Goal: Task Accomplishment & Management: Use online tool/utility

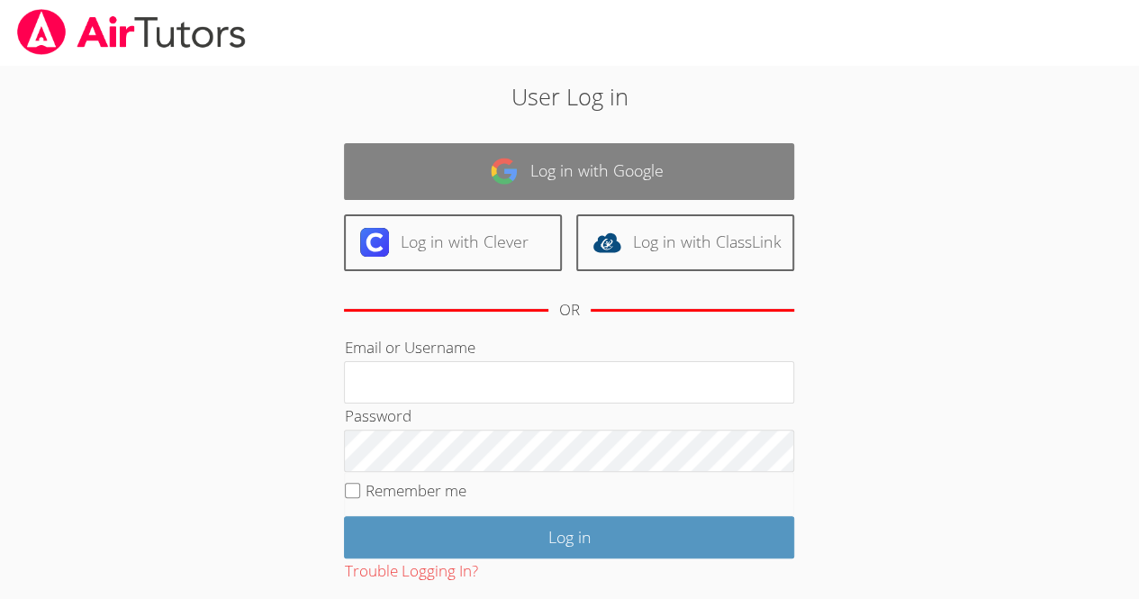
click at [697, 169] on link "Log in with Google" at bounding box center [569, 171] width 450 height 57
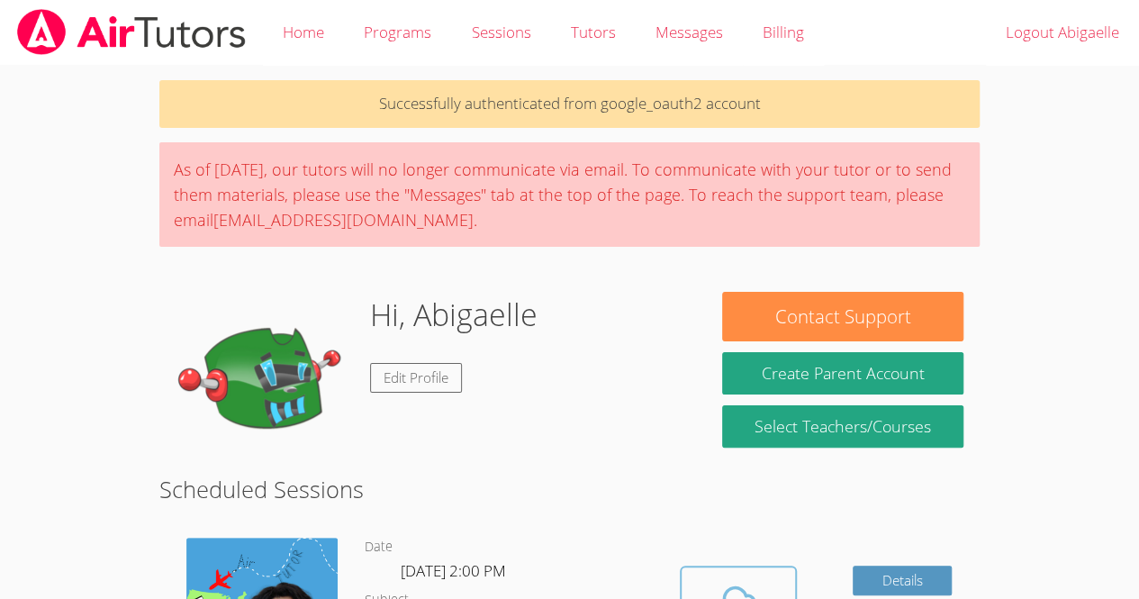
click at [739, 598] on icon at bounding box center [738, 603] width 50 height 50
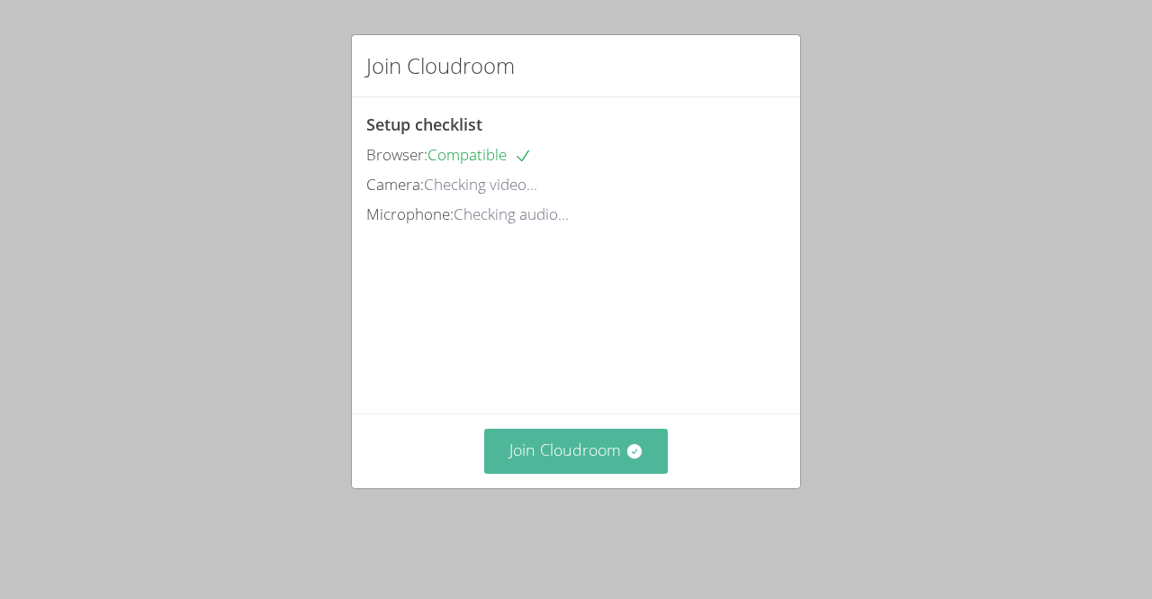
click at [553, 473] on button "Join Cloudroom" at bounding box center [576, 451] width 185 height 44
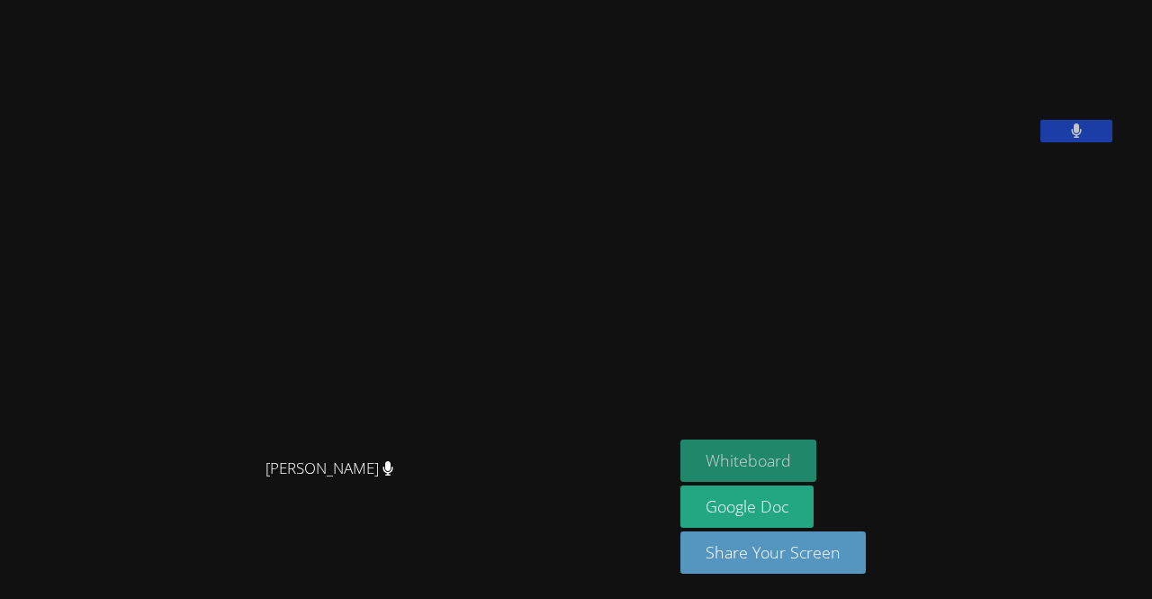
click at [814, 464] on button "Whiteboard" at bounding box center [749, 460] width 136 height 42
drag, startPoint x: 873, startPoint y: 114, endPoint x: 864, endPoint y: 106, distance: 12.1
click at [865, 111] on video at bounding box center [816, 74] width 270 height 135
click at [915, 115] on video at bounding box center [816, 74] width 270 height 135
click at [866, 7] on video at bounding box center [816, 74] width 270 height 135
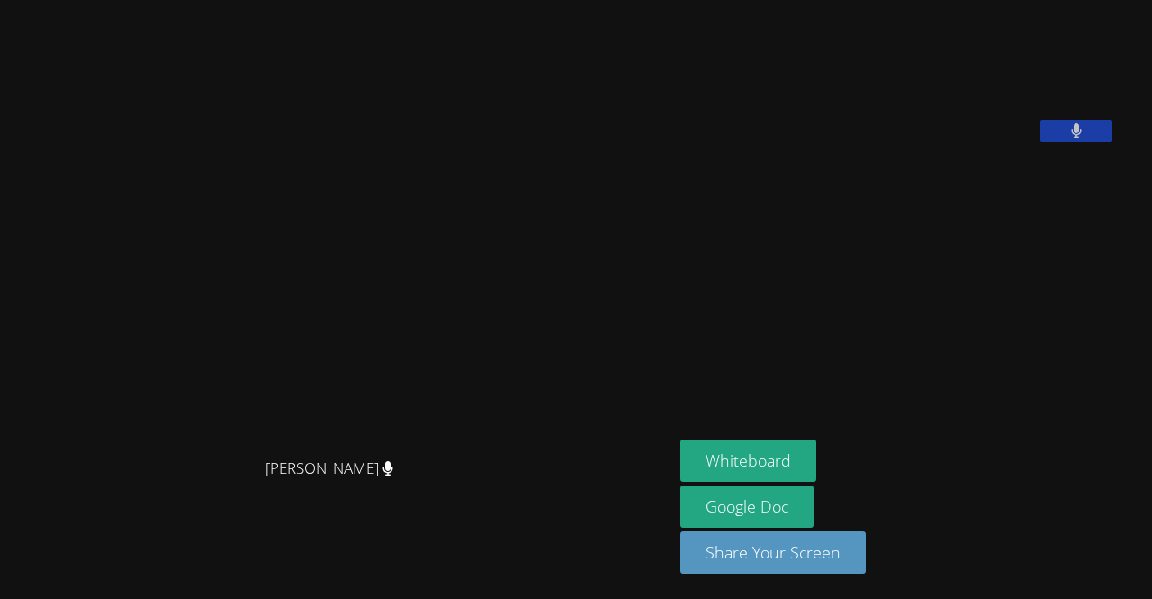
drag, startPoint x: 827, startPoint y: 128, endPoint x: 811, endPoint y: -14, distance: 142.3
click at [811, 0] on html "[PERSON_NAME] [PERSON_NAME] Whiteboard Google Doc Share Your Screen" at bounding box center [576, 299] width 1152 height 599
